Goal: Task Accomplishment & Management: Use online tool/utility

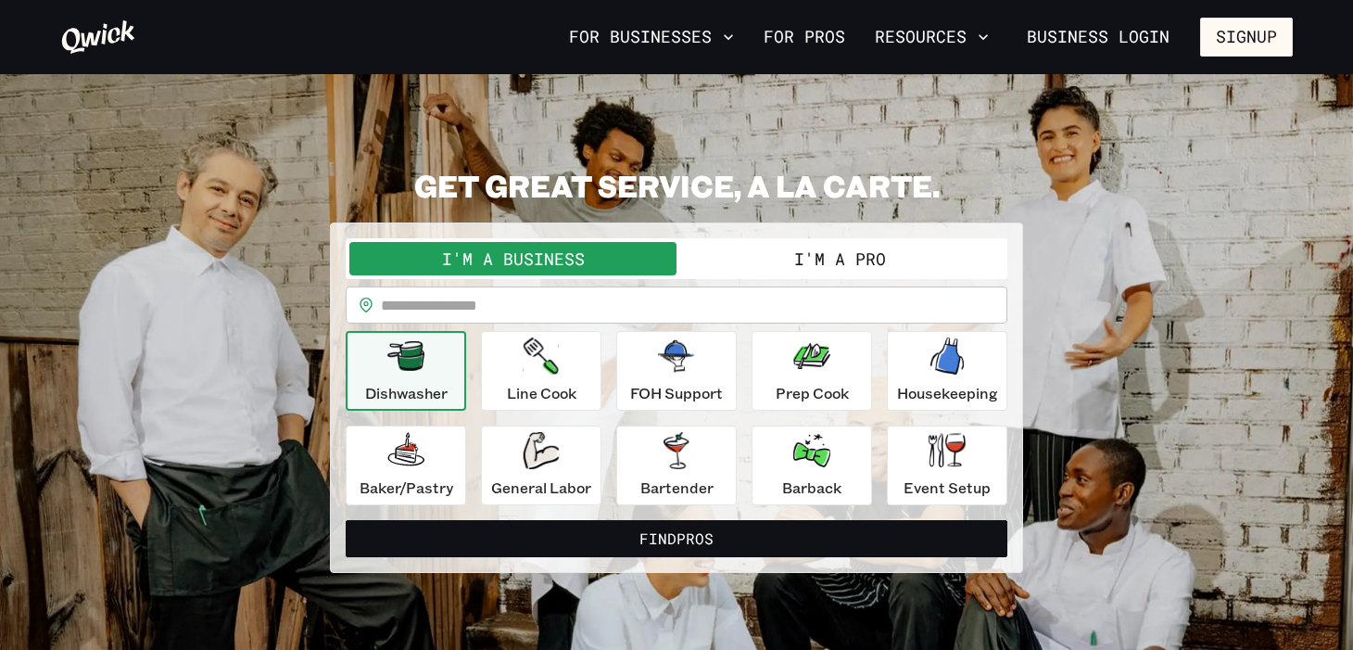
click at [794, 269] on button "I'm a Pro" at bounding box center [840, 258] width 327 height 33
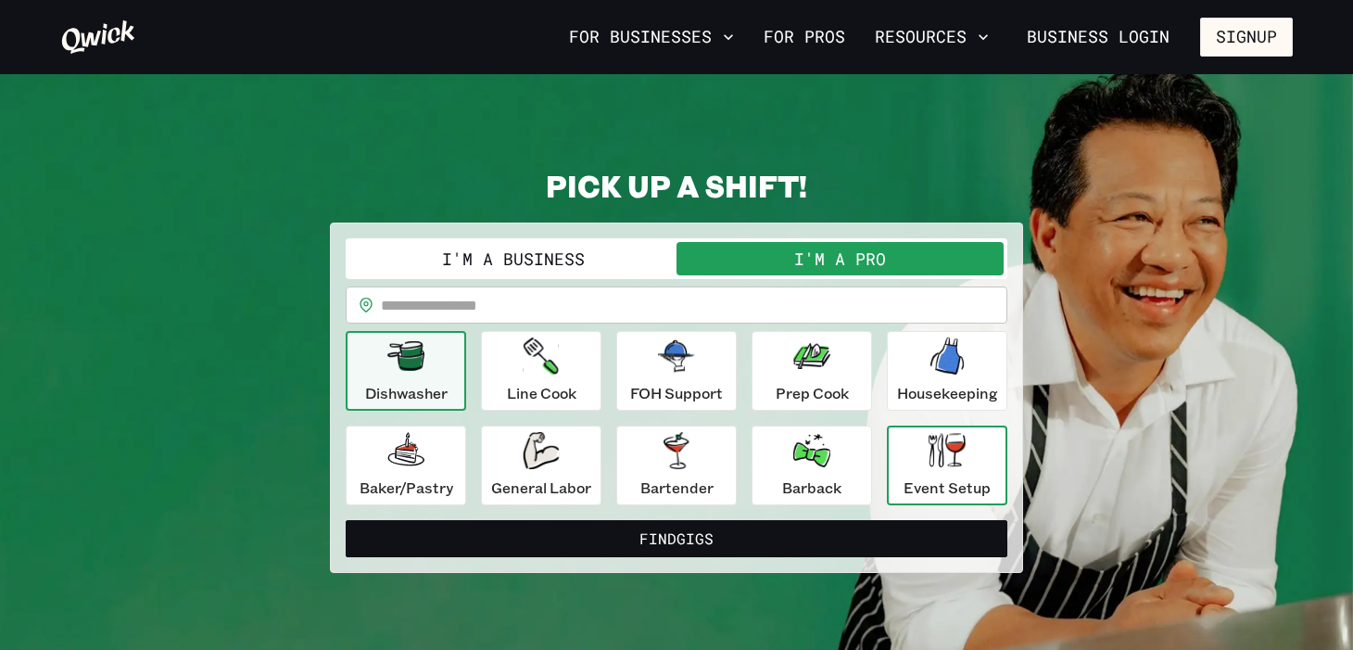
click at [921, 492] on p "Event Setup" at bounding box center [947, 487] width 87 height 22
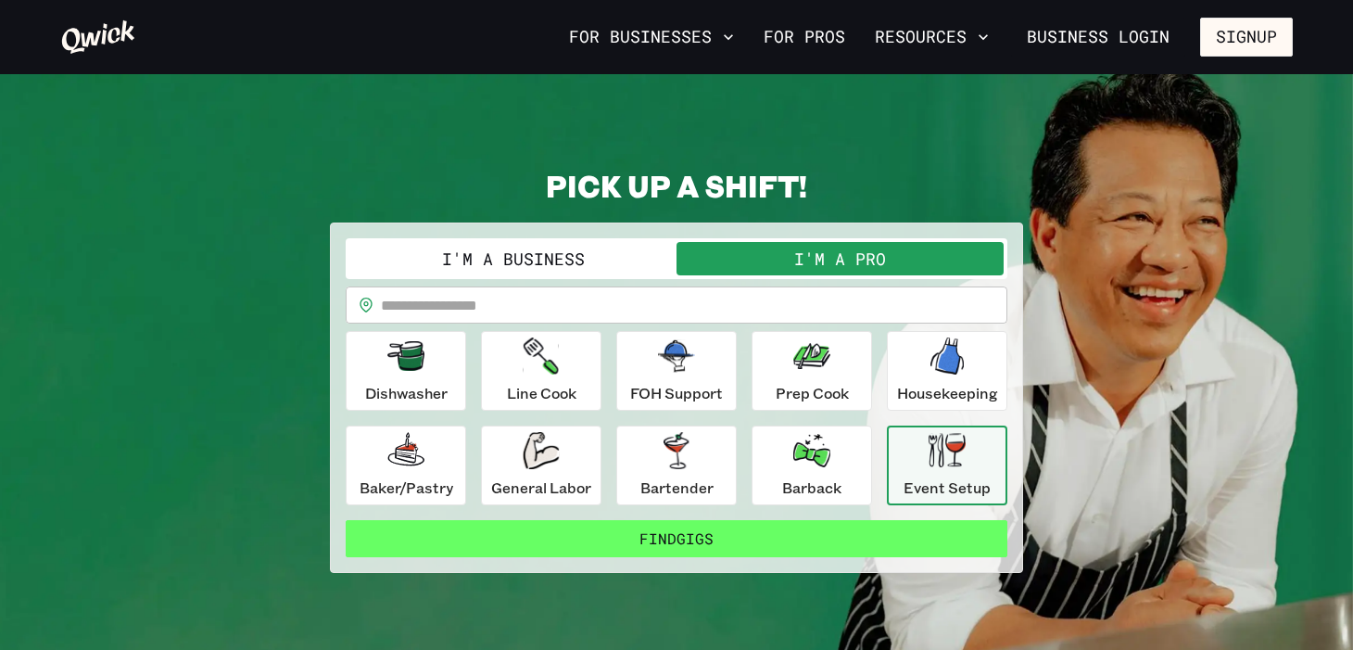
click at [821, 548] on button "Find Gigs" at bounding box center [677, 538] width 662 height 37
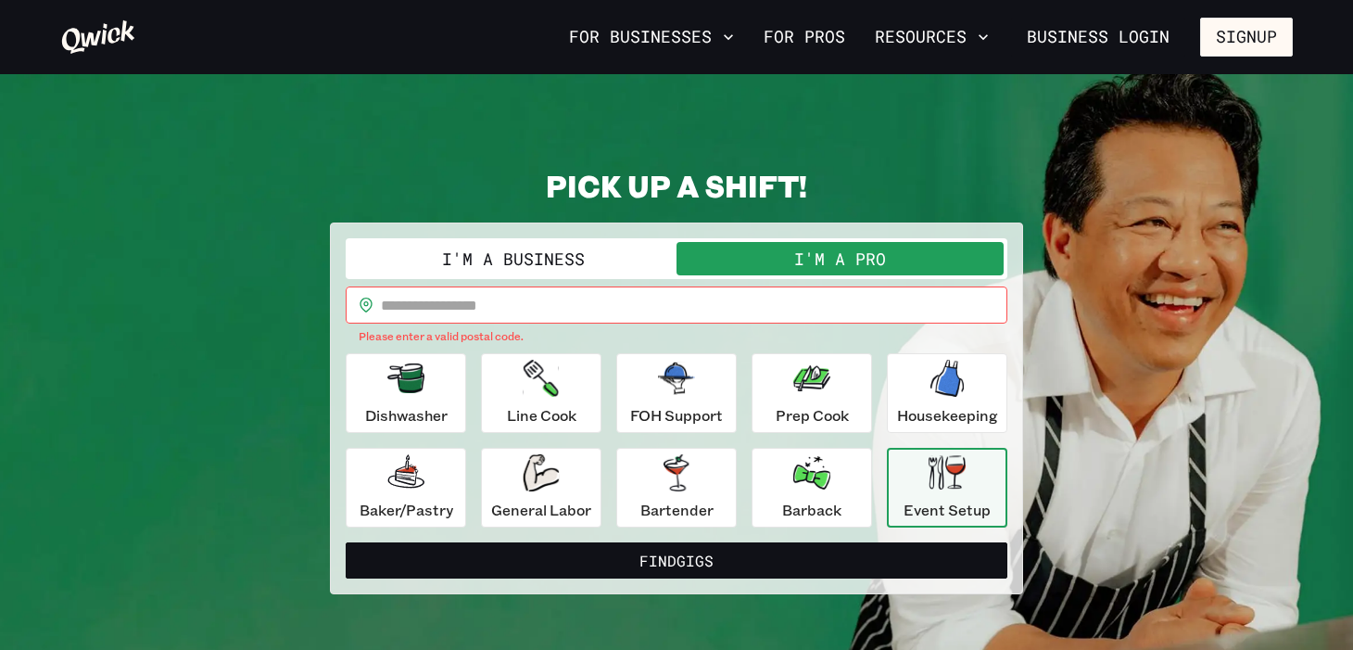
click at [535, 299] on input "text" at bounding box center [694, 304] width 627 height 37
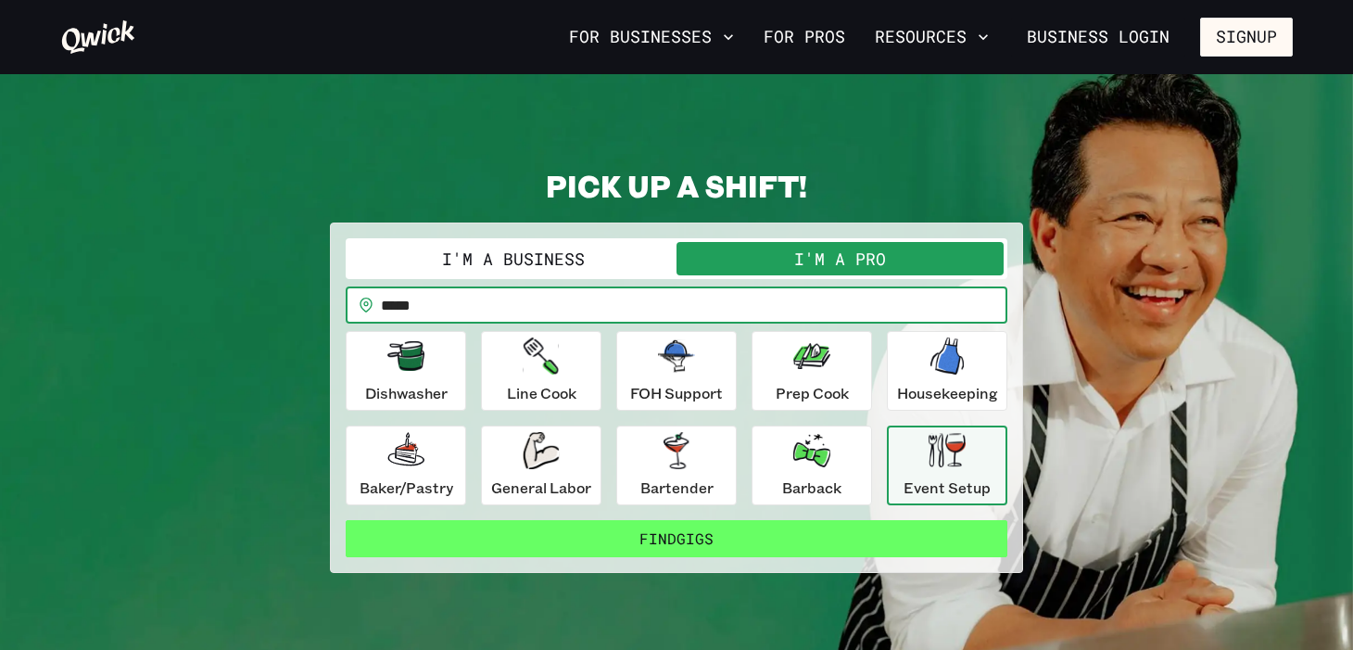
type input "*****"
click at [600, 537] on button "Find Gigs" at bounding box center [677, 538] width 662 height 37
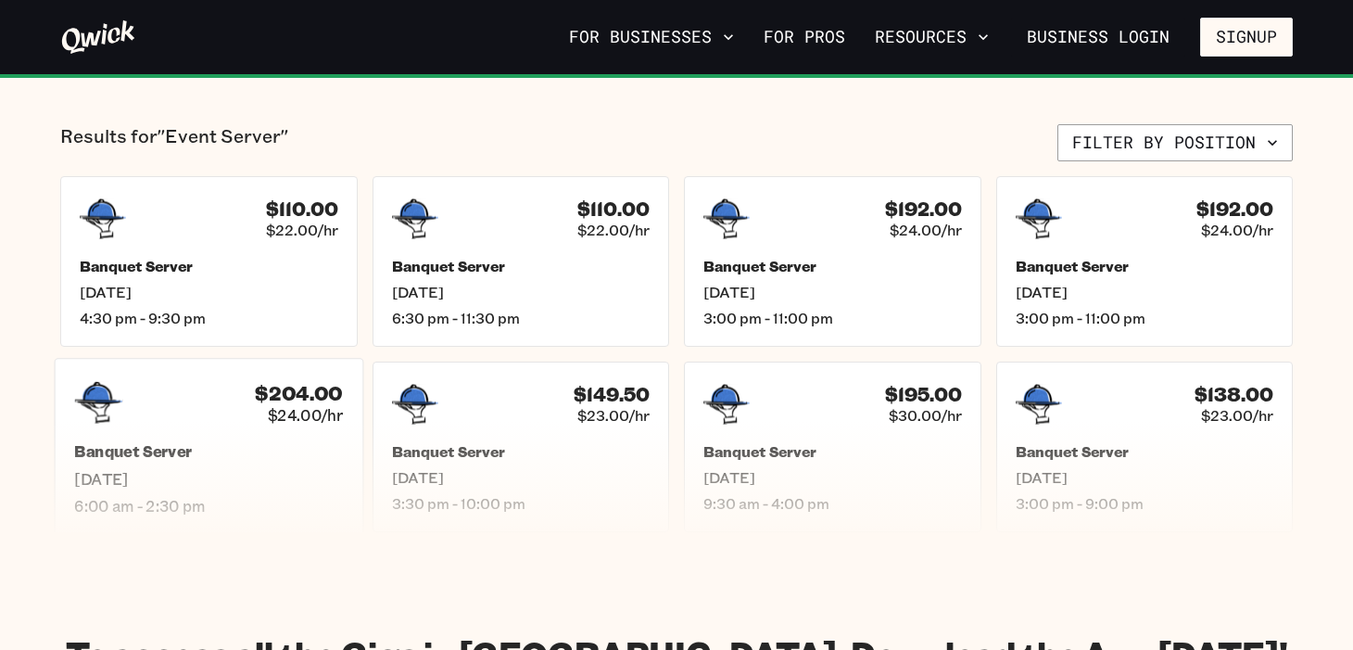
scroll to position [393, 0]
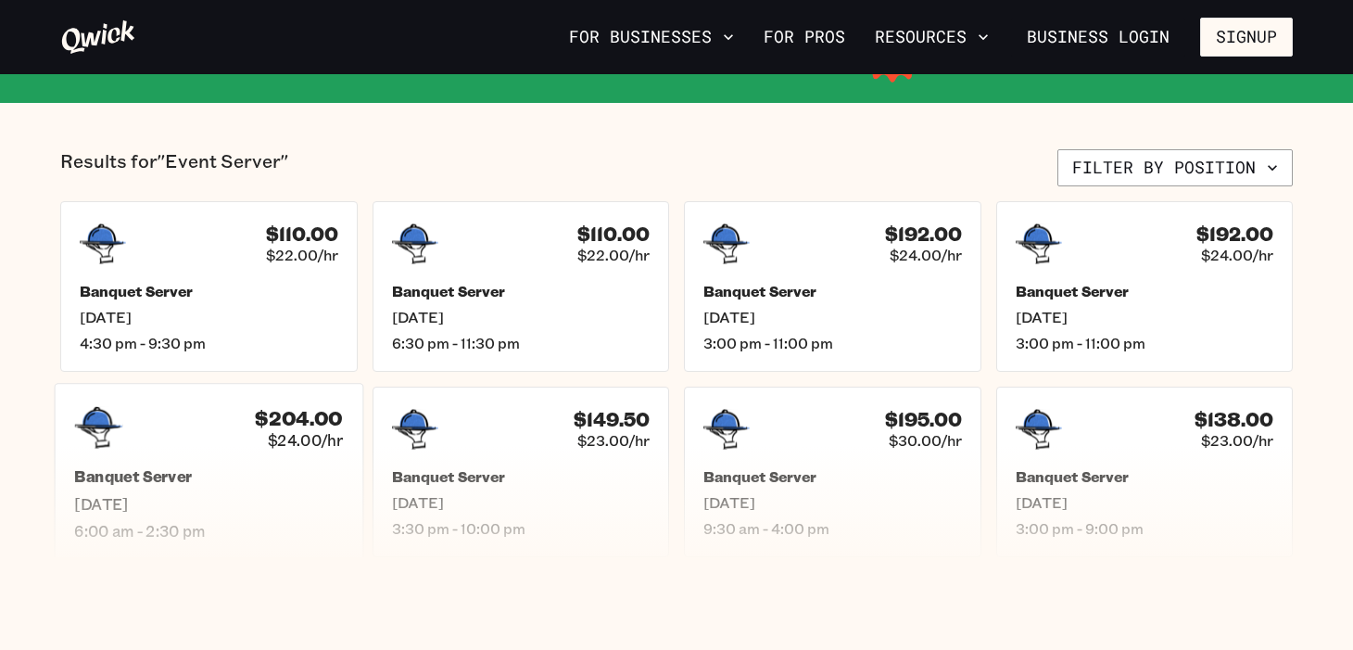
click at [292, 451] on div "$204.00 $24.00/hr Banquet Server [DATE] 6:00 am - 2:30 pm" at bounding box center [209, 471] width 309 height 177
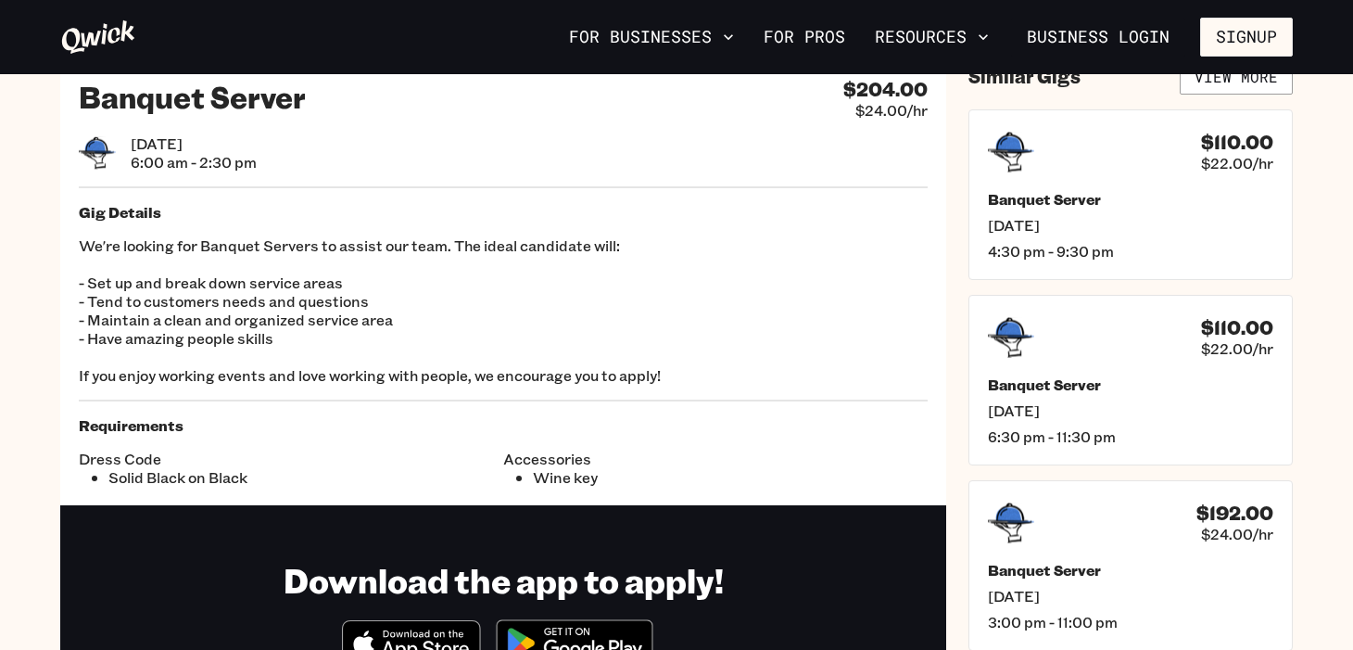
scroll to position [55, 0]
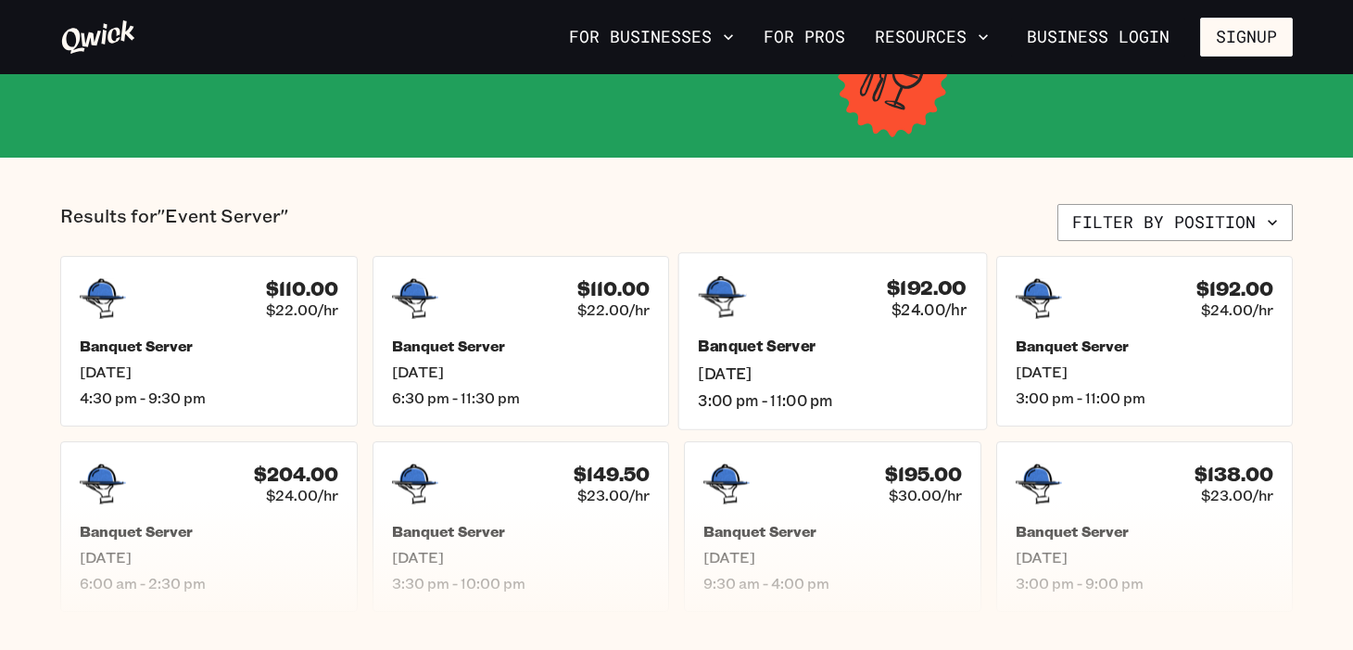
scroll to position [362, 0]
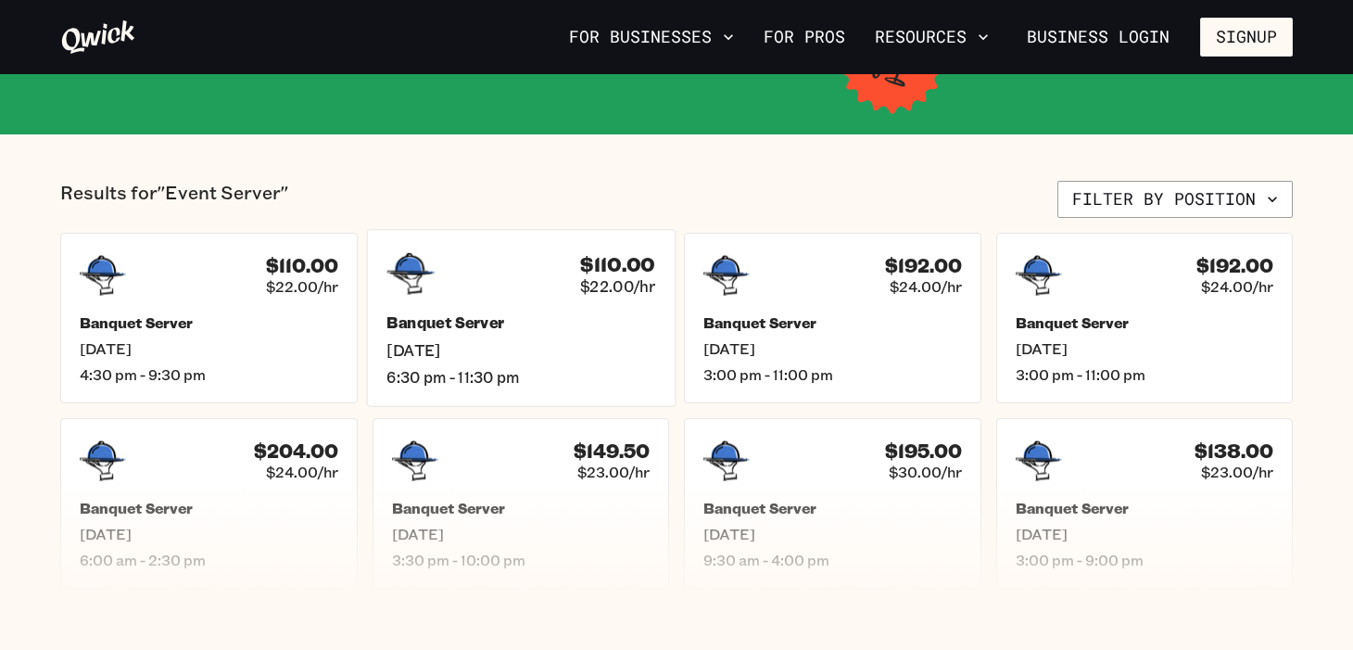
click at [554, 397] on div "$110.00 $22.00/hr Banquet Server [DATE] 6:30 pm - 11:30 pm" at bounding box center [520, 317] width 309 height 177
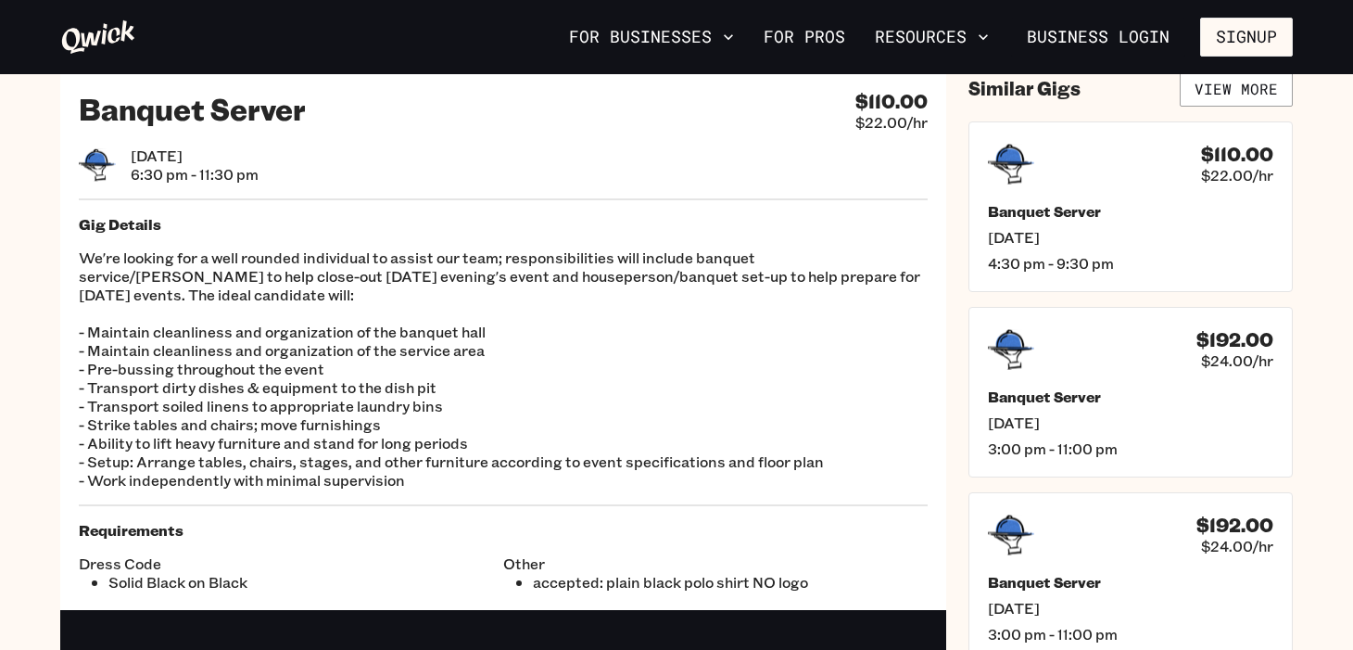
scroll to position [47, 0]
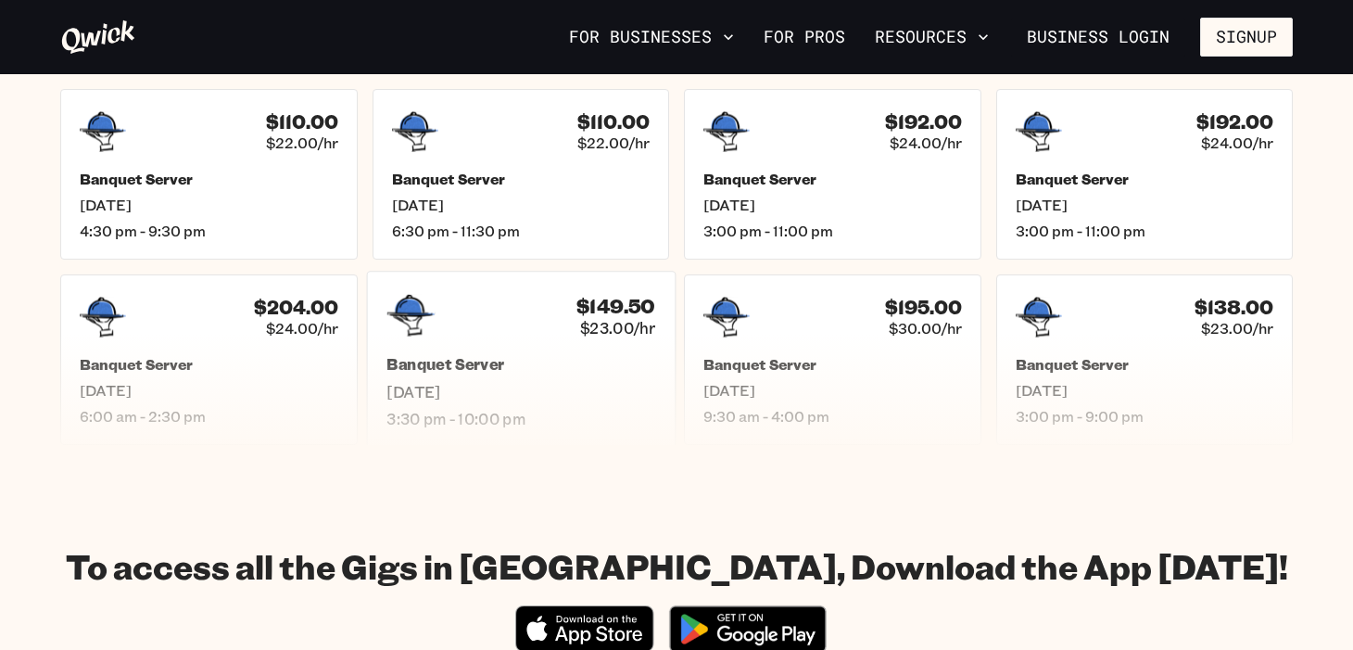
scroll to position [510, 0]
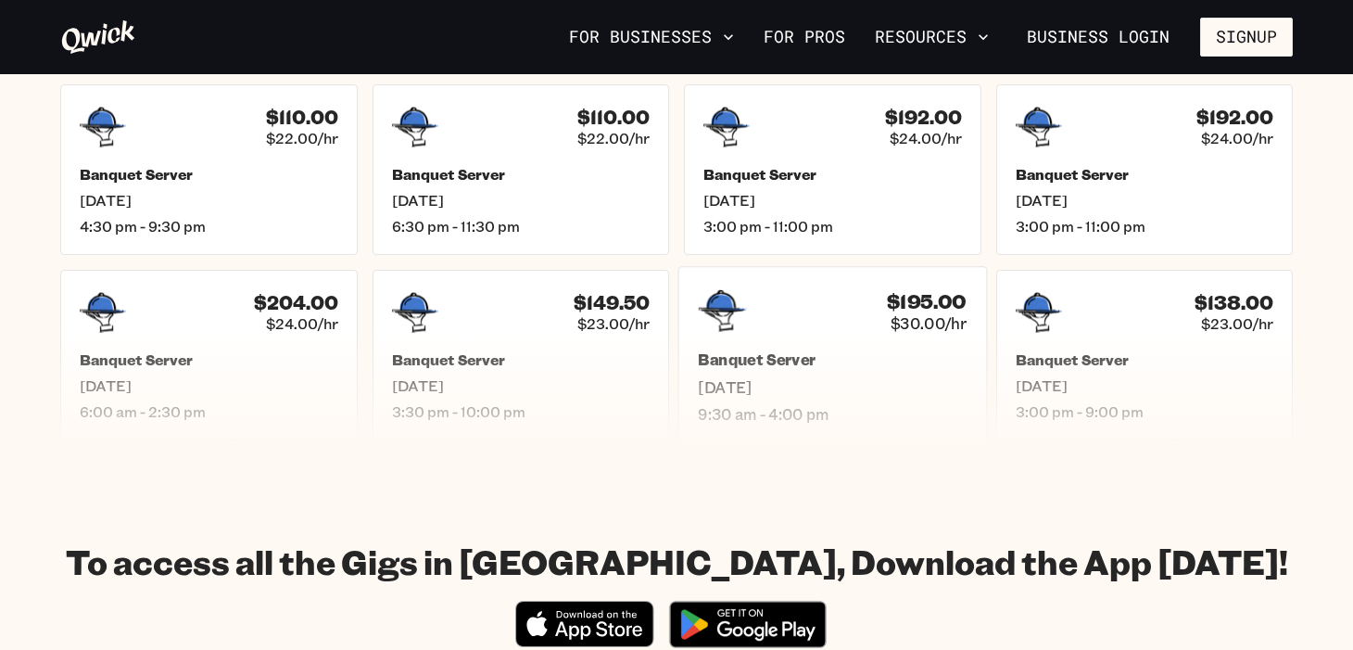
click at [770, 304] on div "$195.00 $30.00/hr" at bounding box center [832, 310] width 269 height 48
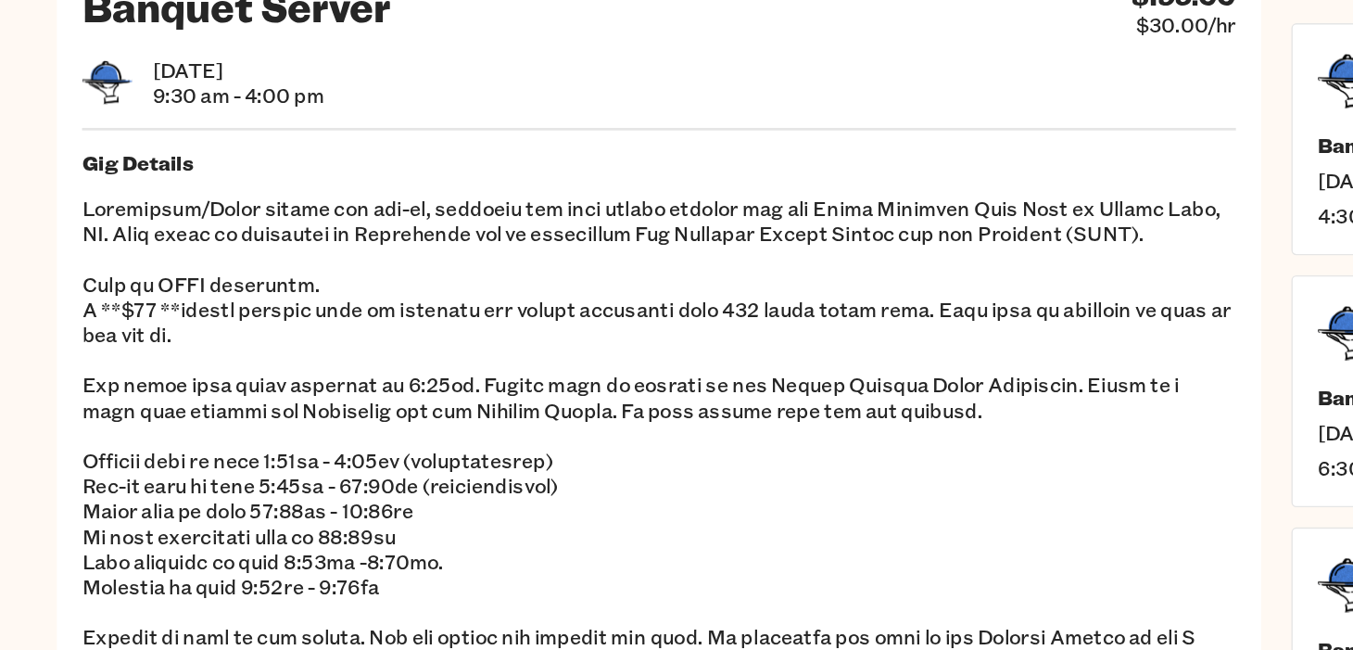
scroll to position [20, 0]
